Goal: Check status: Check status

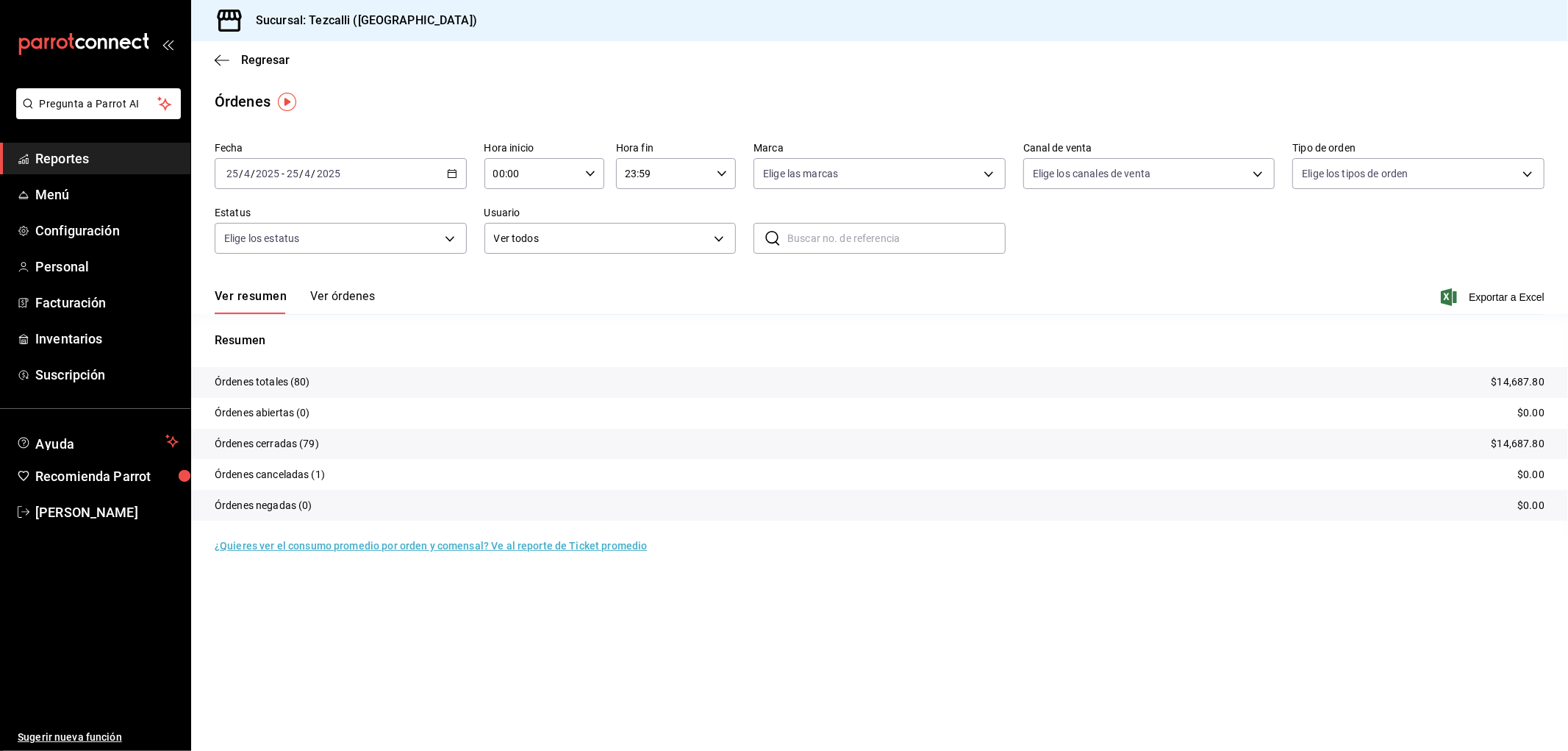
click at [393, 172] on div "[DATE] [DATE] - [DATE] [DATE]" at bounding box center [341, 173] width 252 height 31
click at [298, 211] on span "Hoy" at bounding box center [284, 219] width 114 height 16
drag, startPoint x: 406, startPoint y: 309, endPoint x: 335, endPoint y: 300, distance: 71.6
click at [405, 309] on div "Ver resumen Ver órdenes Exportar a Excel" at bounding box center [879, 292] width 1329 height 43
click at [318, 298] on button "Ver órdenes" at bounding box center [343, 302] width 65 height 25
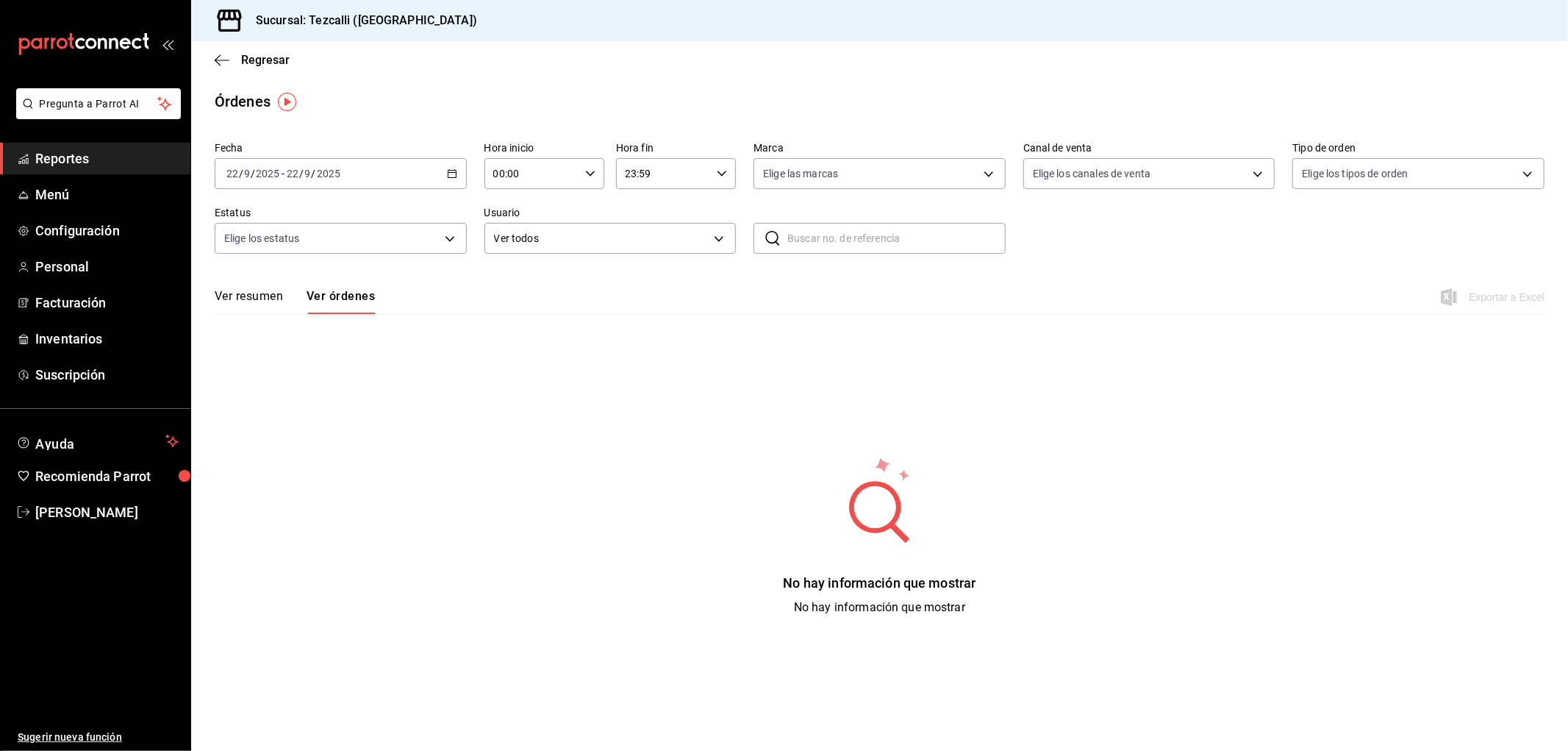
click at [232, 291] on button "Ver resumen" at bounding box center [249, 302] width 68 height 25
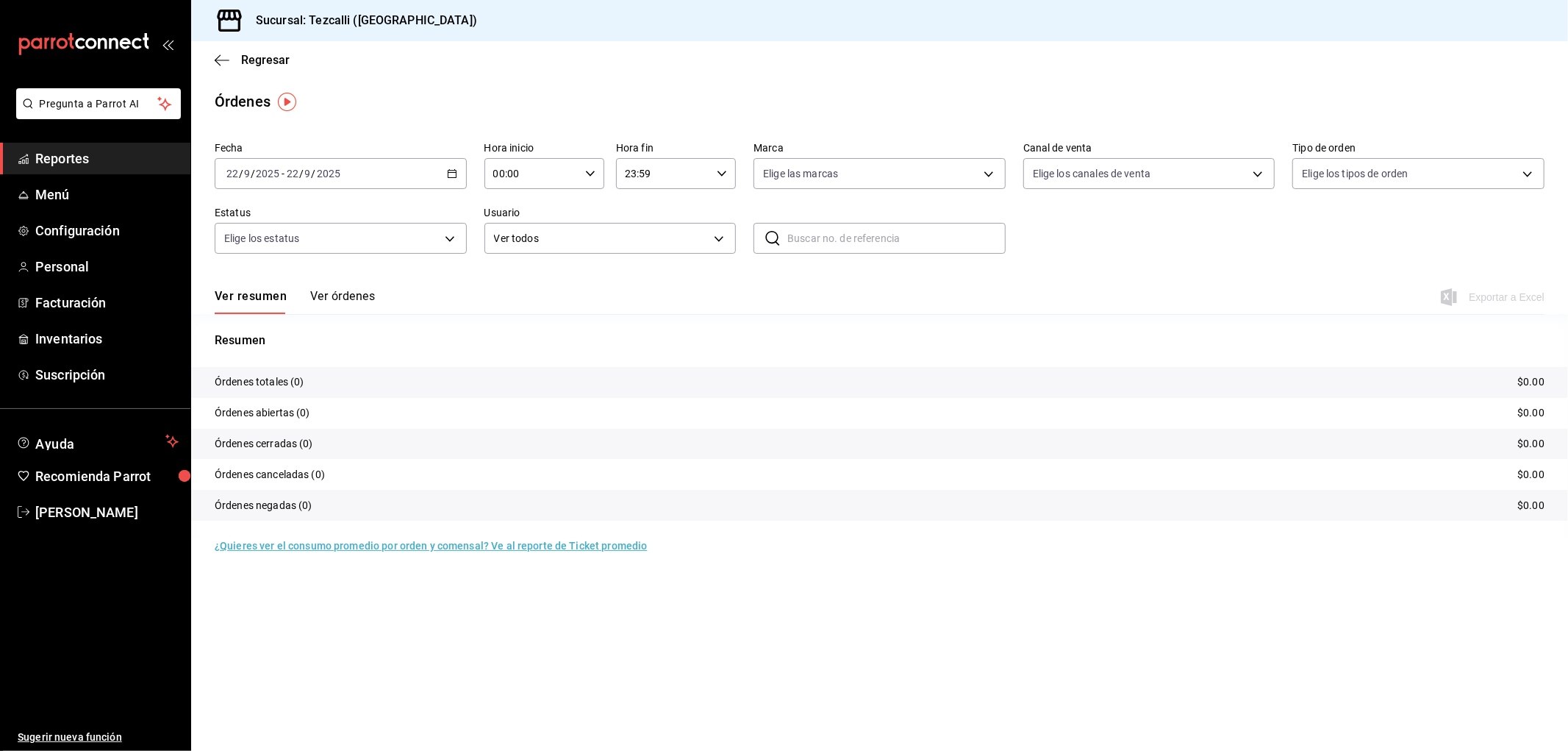
click at [361, 303] on button "Ver órdenes" at bounding box center [343, 302] width 65 height 25
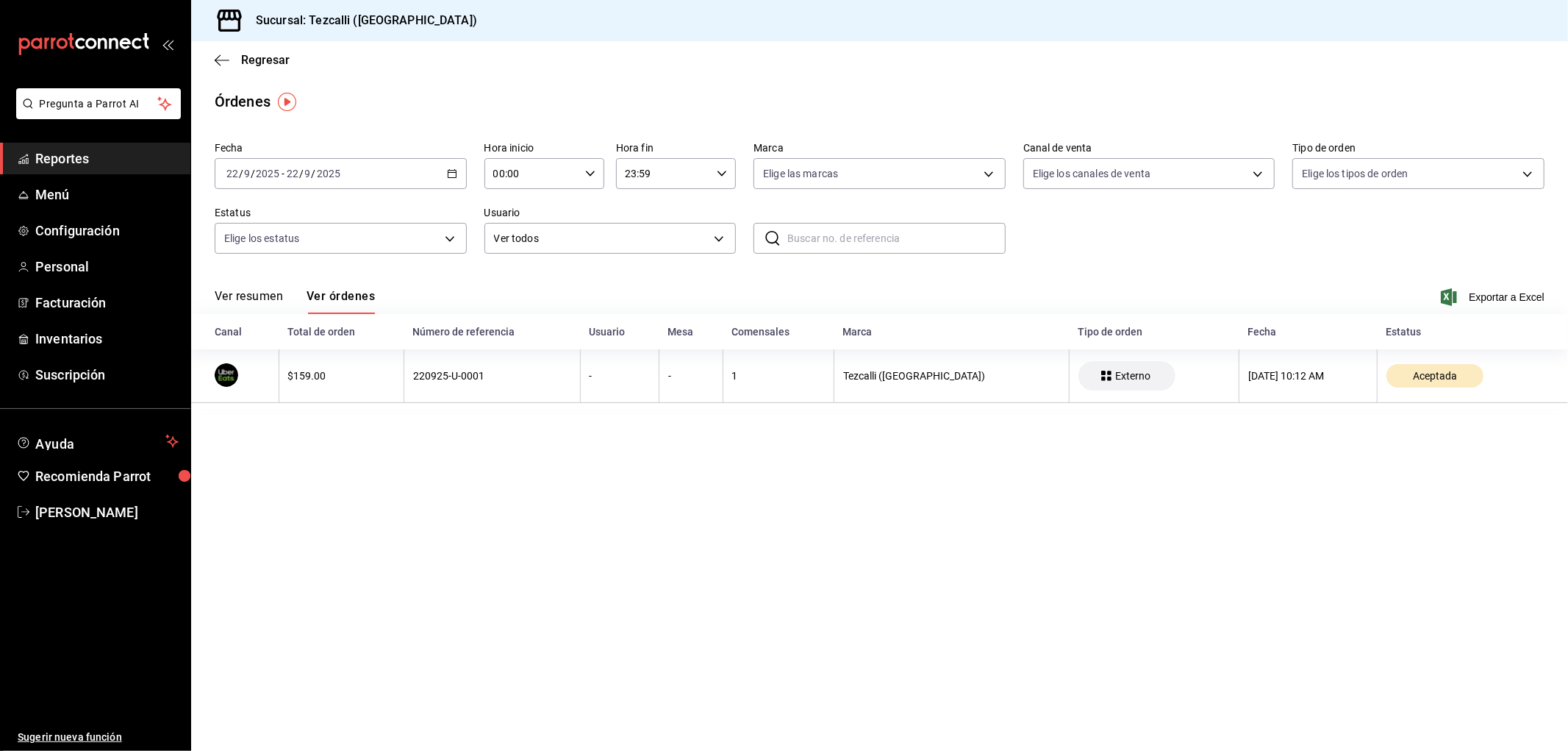
click at [278, 303] on button "Ver resumen" at bounding box center [249, 302] width 68 height 25
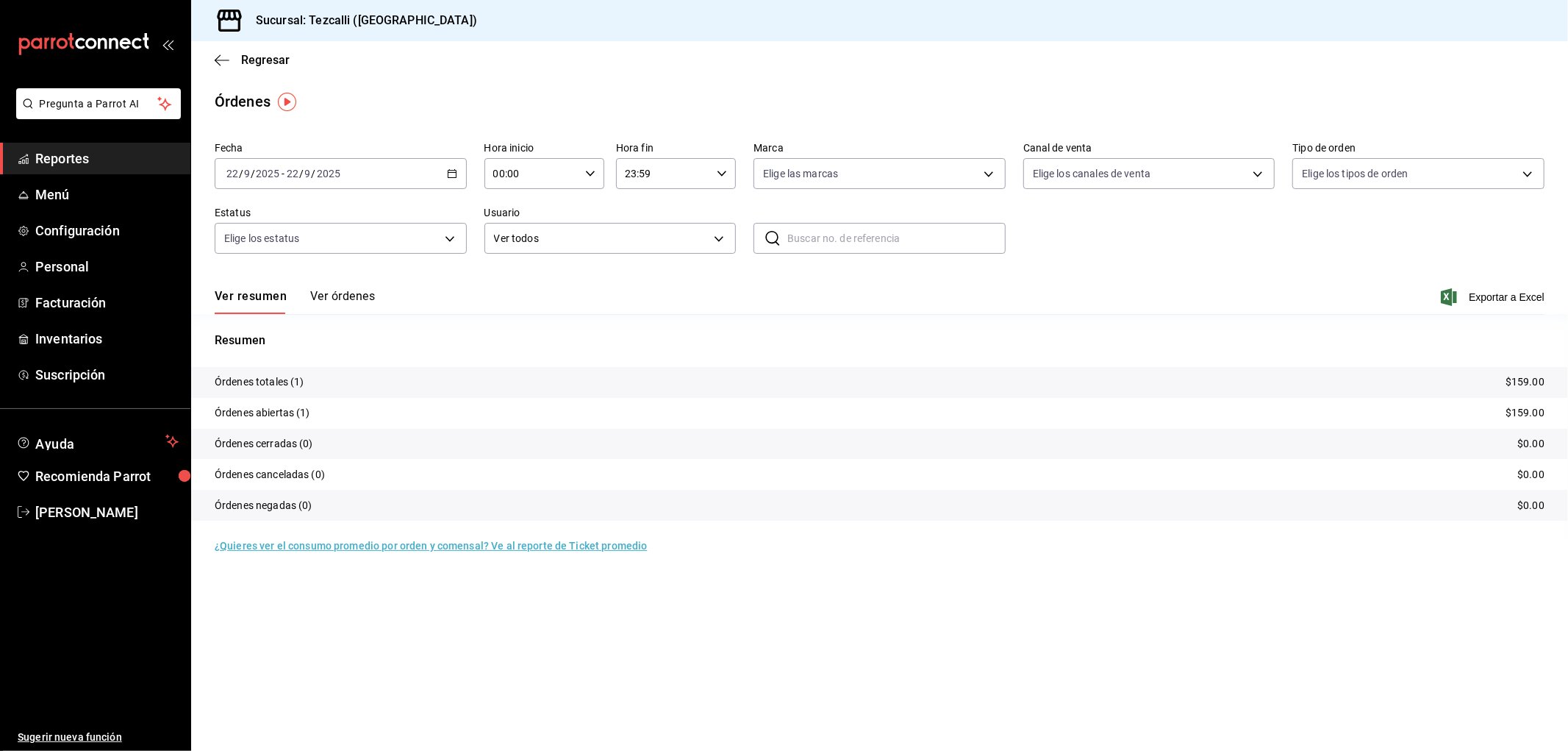
click at [325, 294] on button "Ver órdenes" at bounding box center [343, 302] width 65 height 25
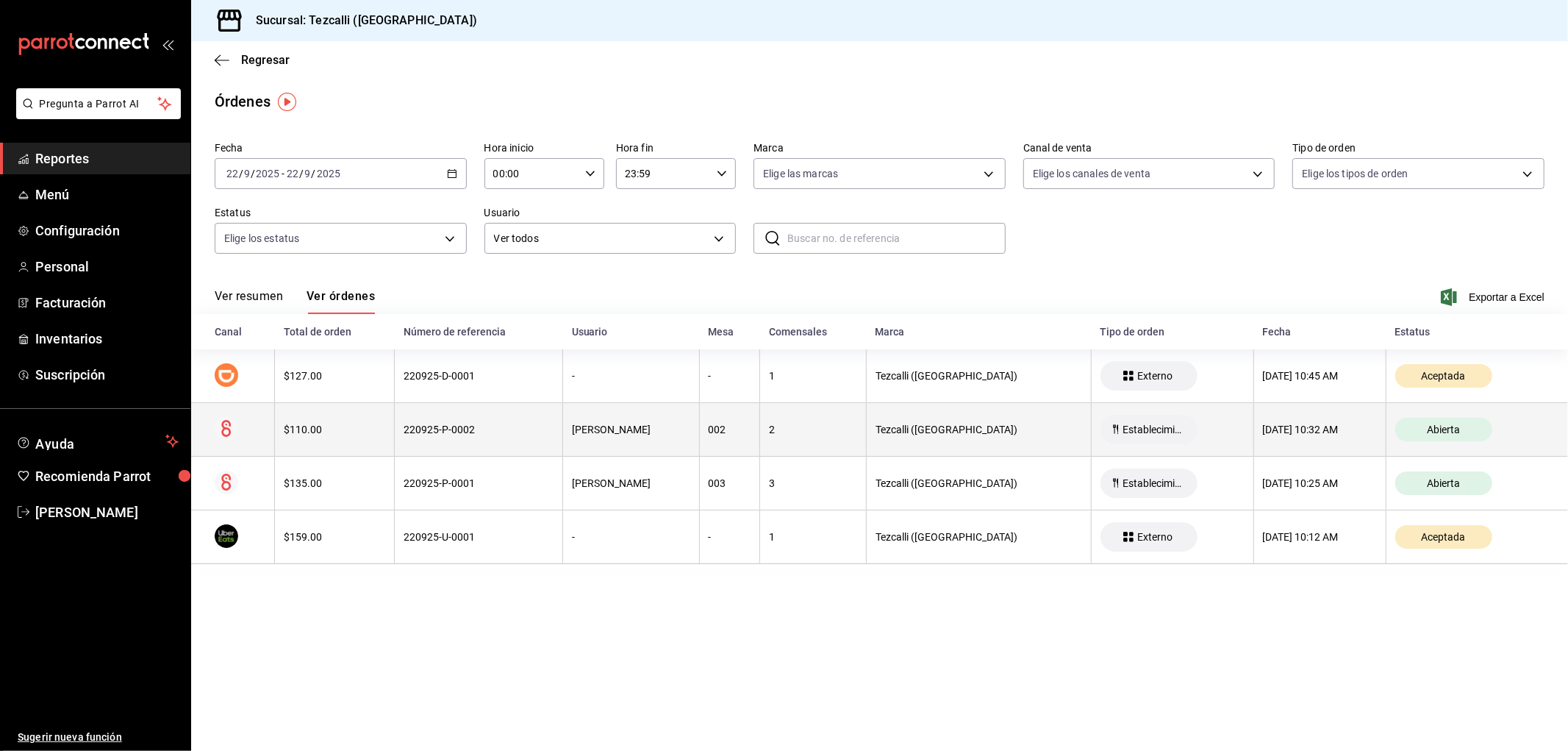
click at [354, 435] on div "$110.00" at bounding box center [335, 428] width 101 height 11
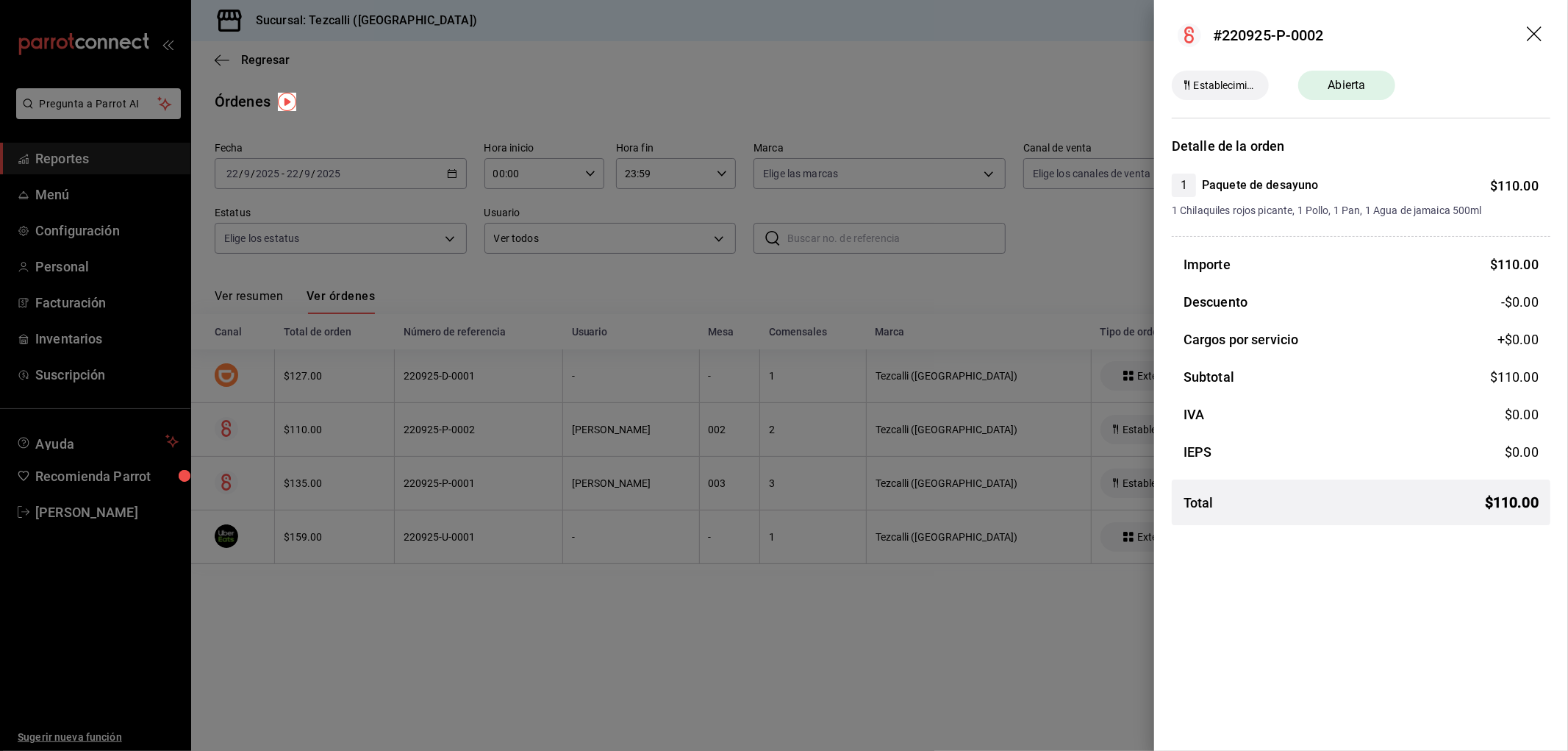
click at [354, 436] on div at bounding box center [784, 375] width 1568 height 751
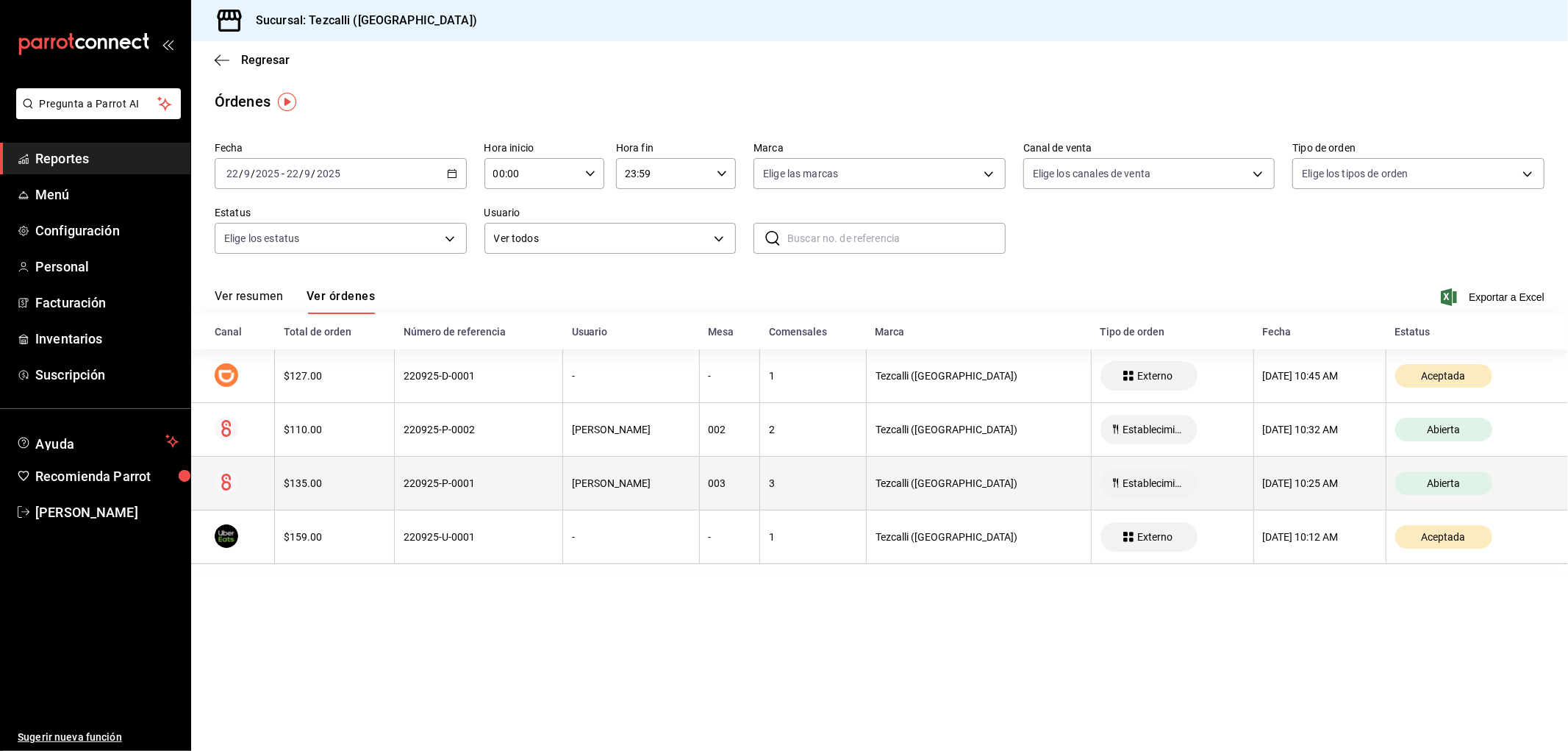
click at [347, 476] on th "$135.00" at bounding box center [335, 483] width 120 height 53
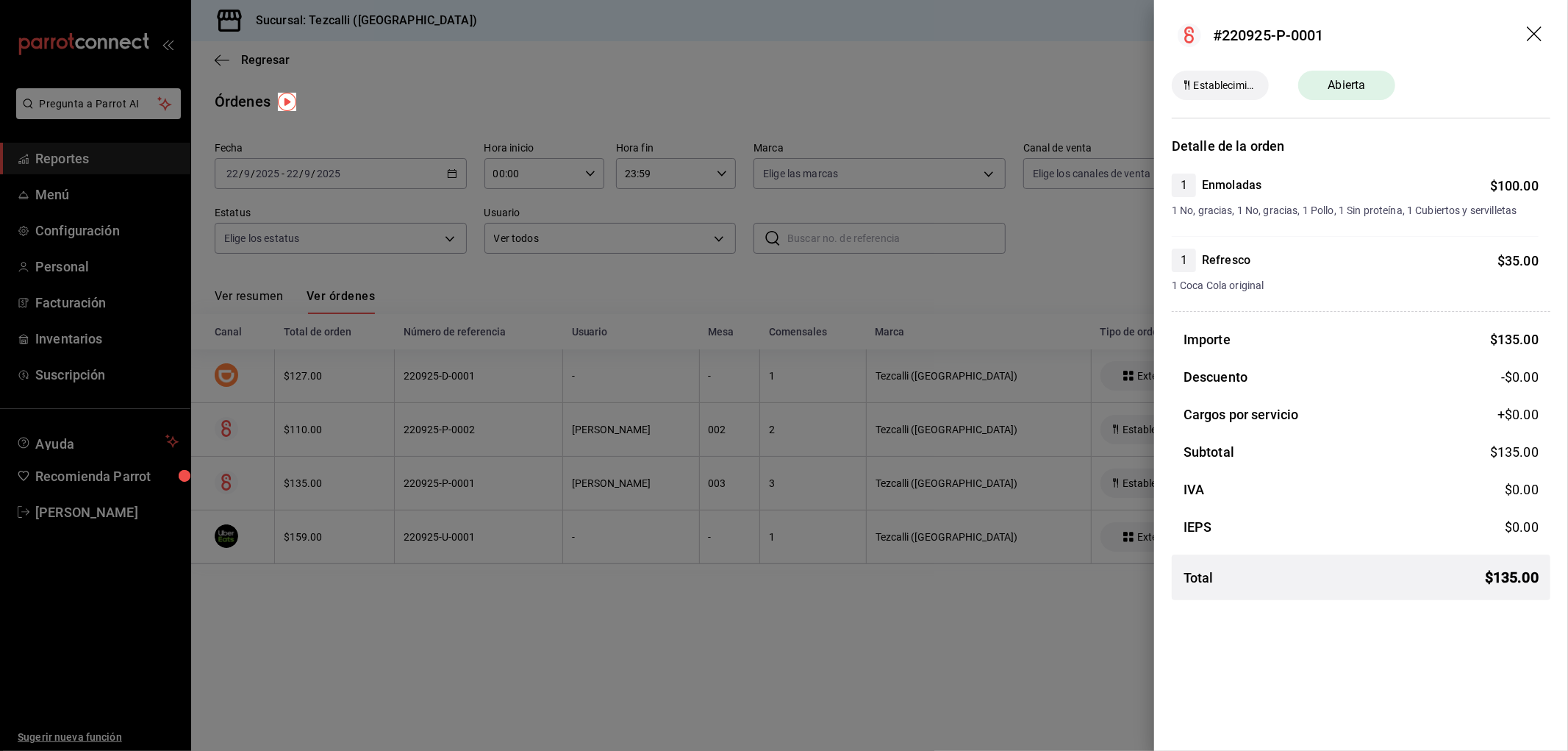
click at [347, 476] on div at bounding box center [784, 375] width 1568 height 751
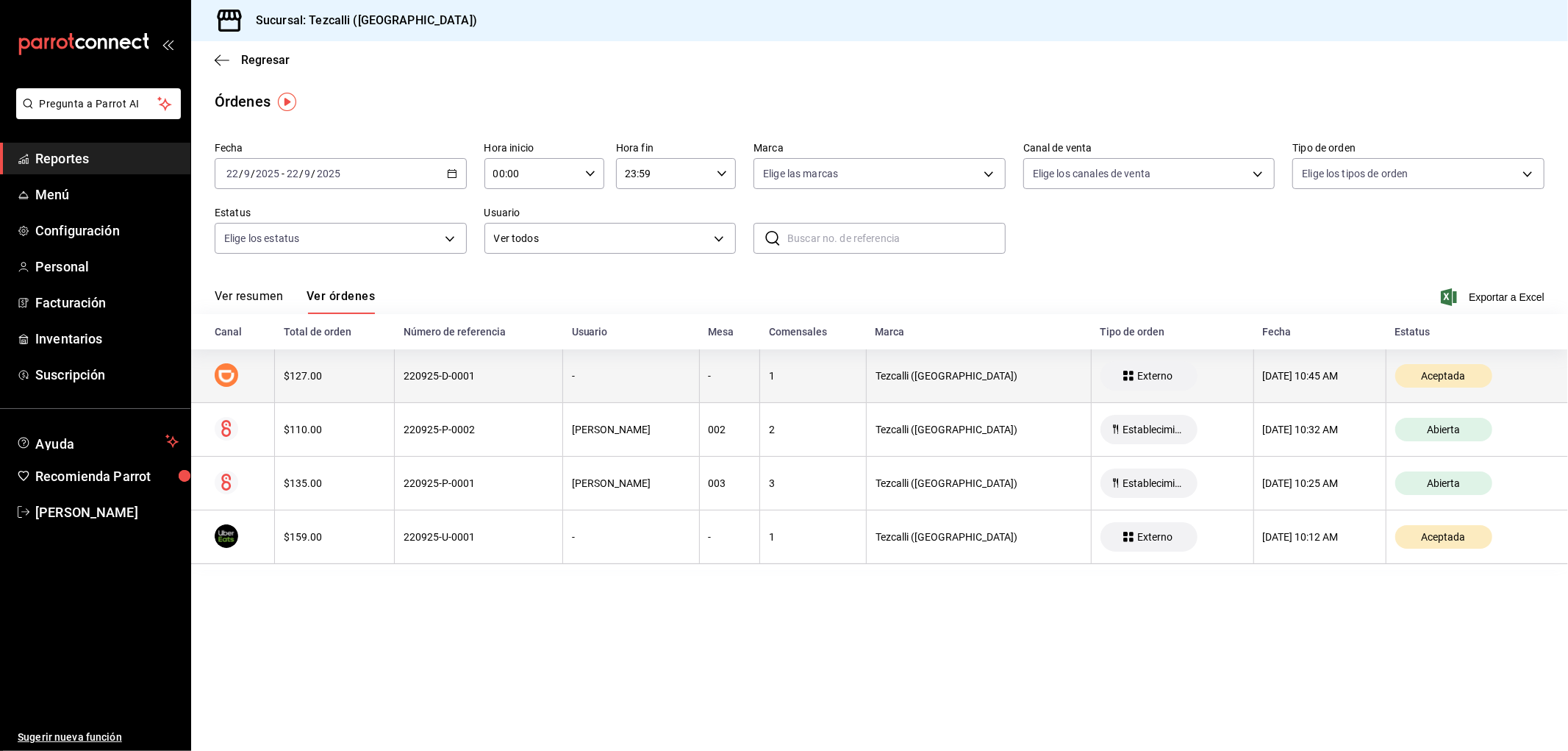
click at [348, 391] on th "$127.00" at bounding box center [335, 375] width 120 height 53
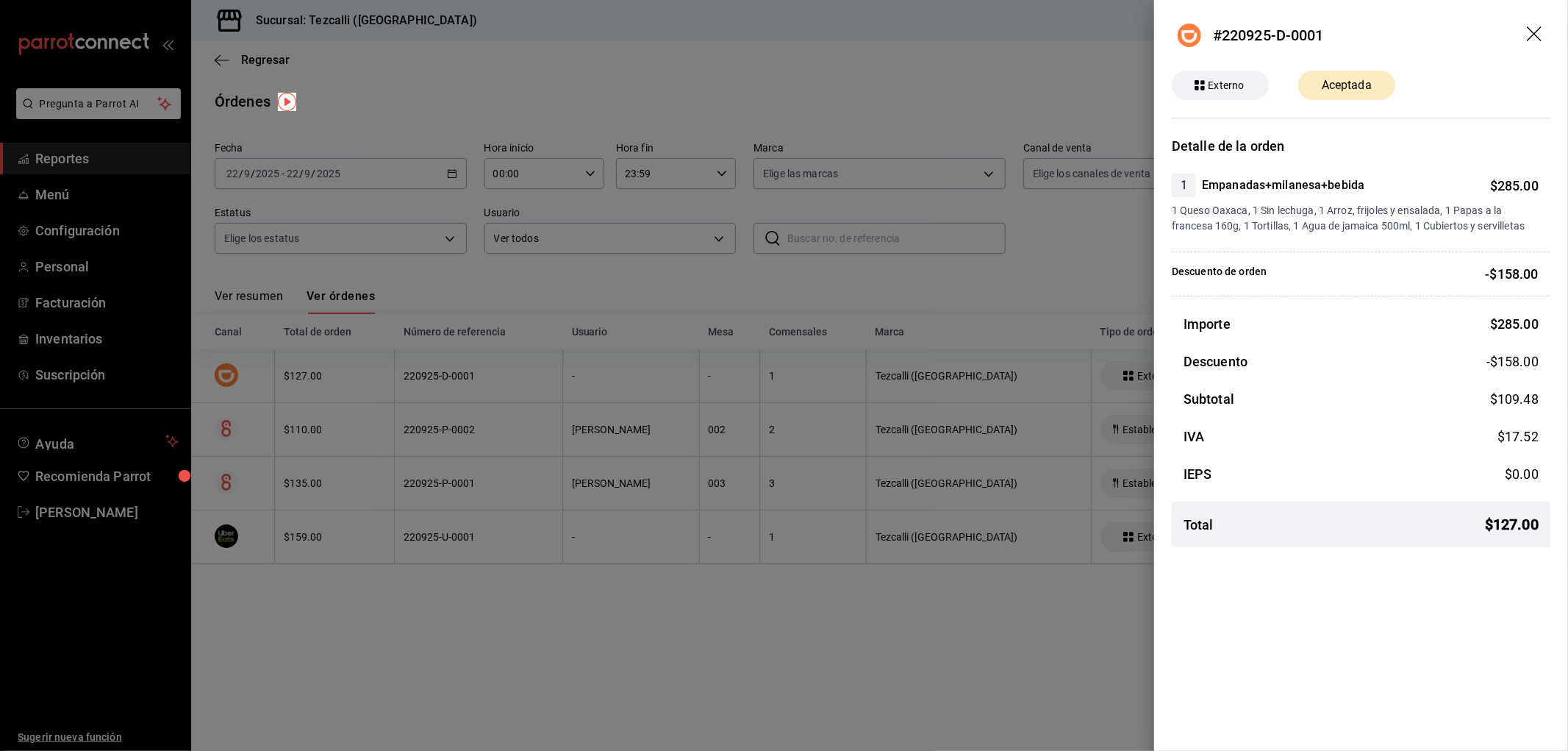
click at [355, 358] on div at bounding box center [784, 375] width 1568 height 751
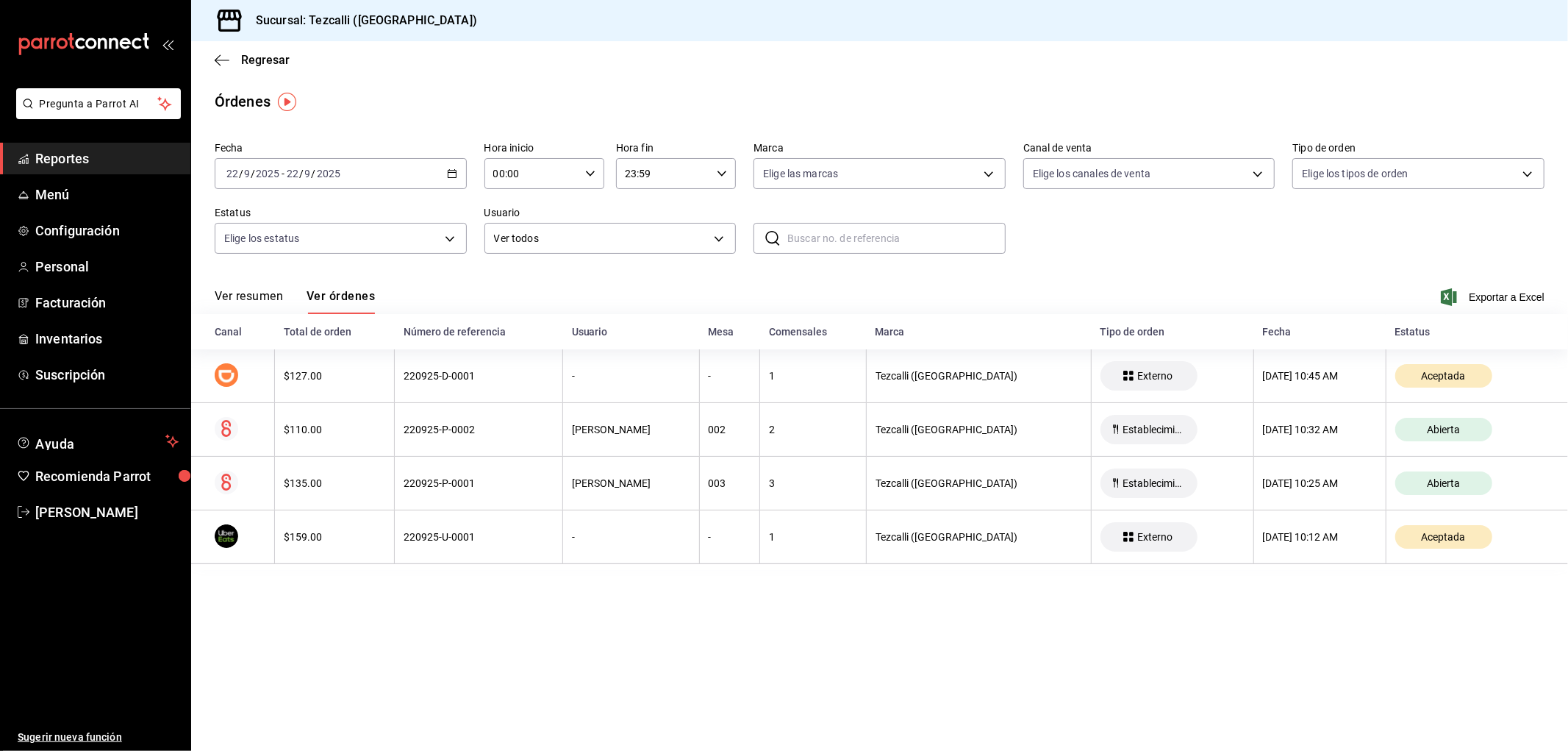
click at [260, 303] on button "Ver resumen" at bounding box center [249, 302] width 68 height 25
